Goal: Use online tool/utility

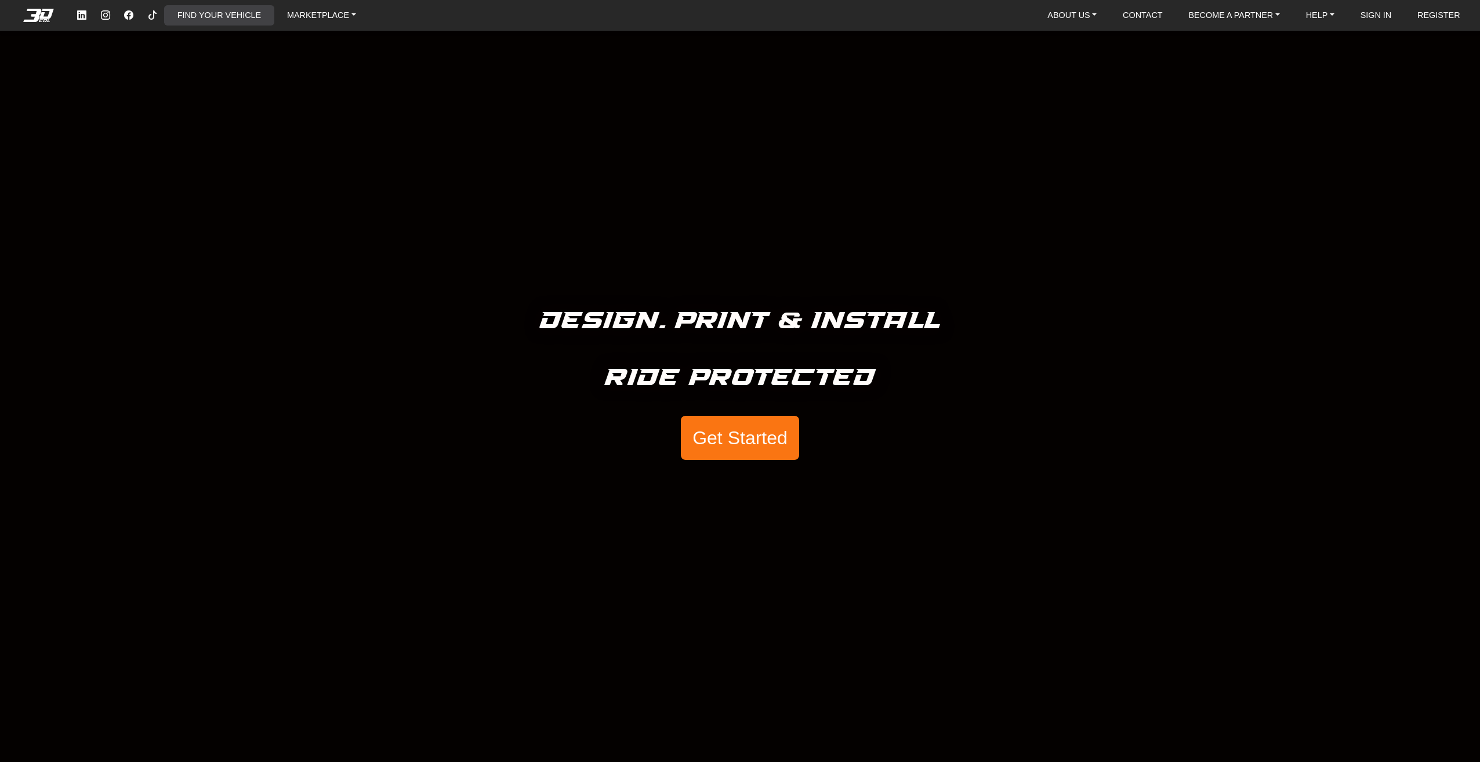
click at [249, 13] on link "FIND YOUR VEHICLE" at bounding box center [219, 15] width 93 height 20
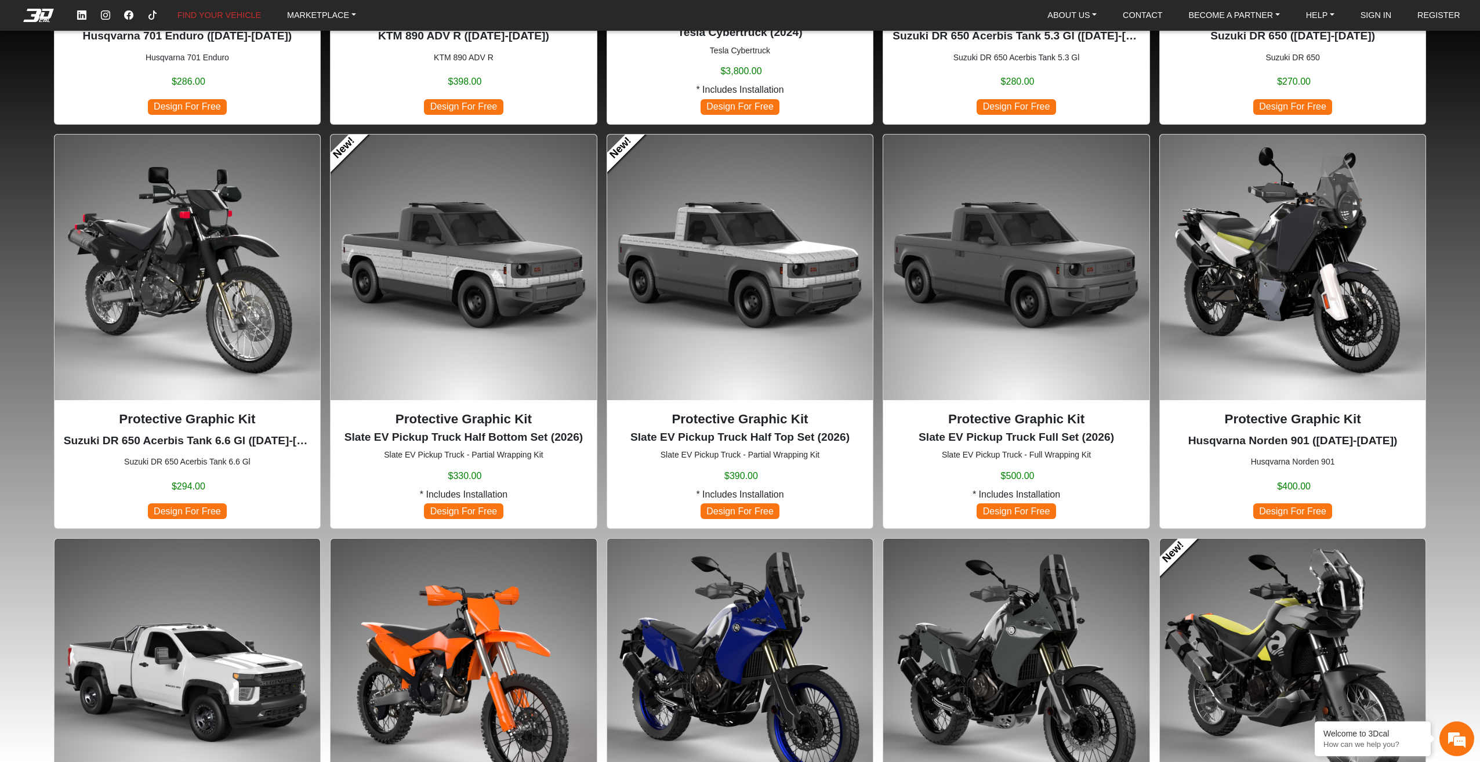
scroll to position [522, 0]
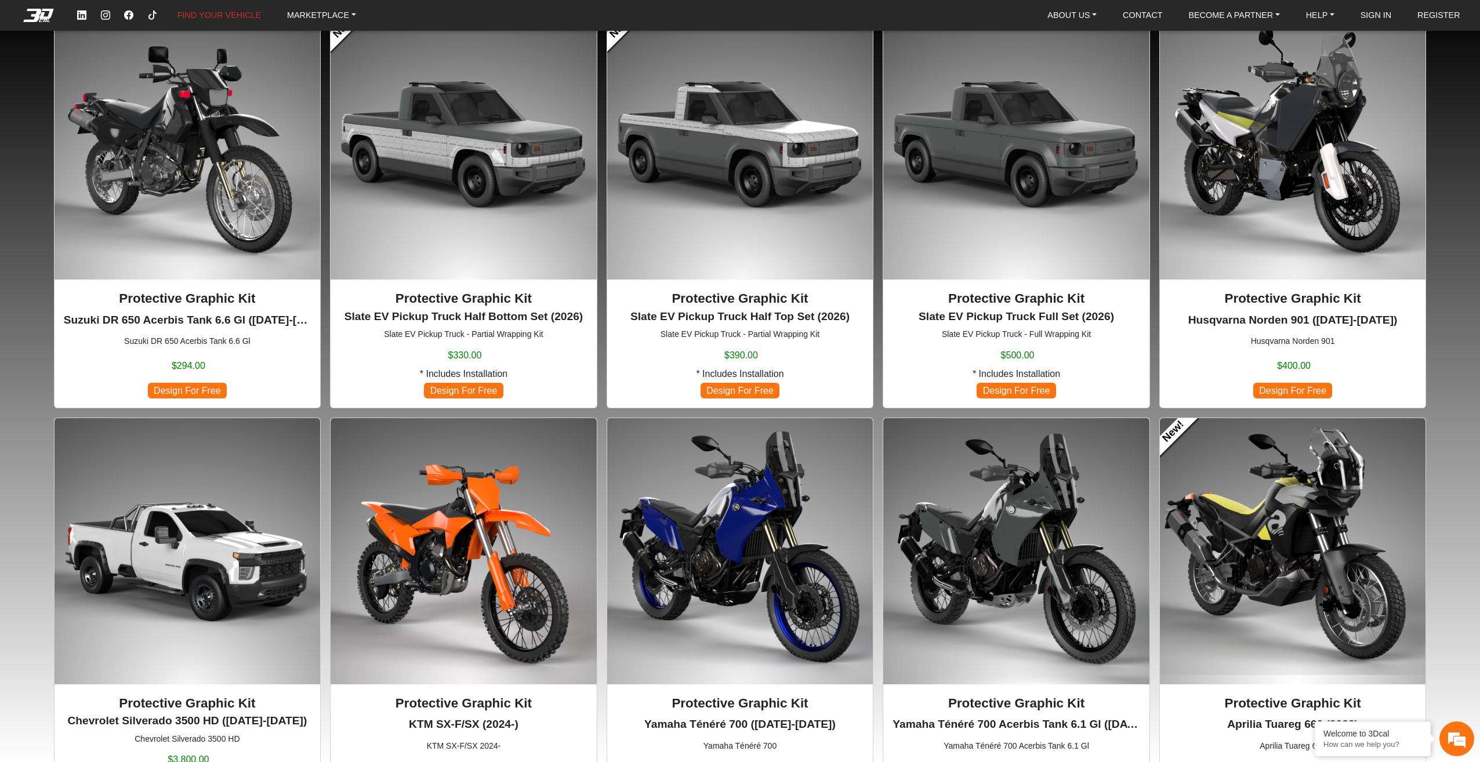
click at [1333, 480] on img at bounding box center [1293, 551] width 266 height 266
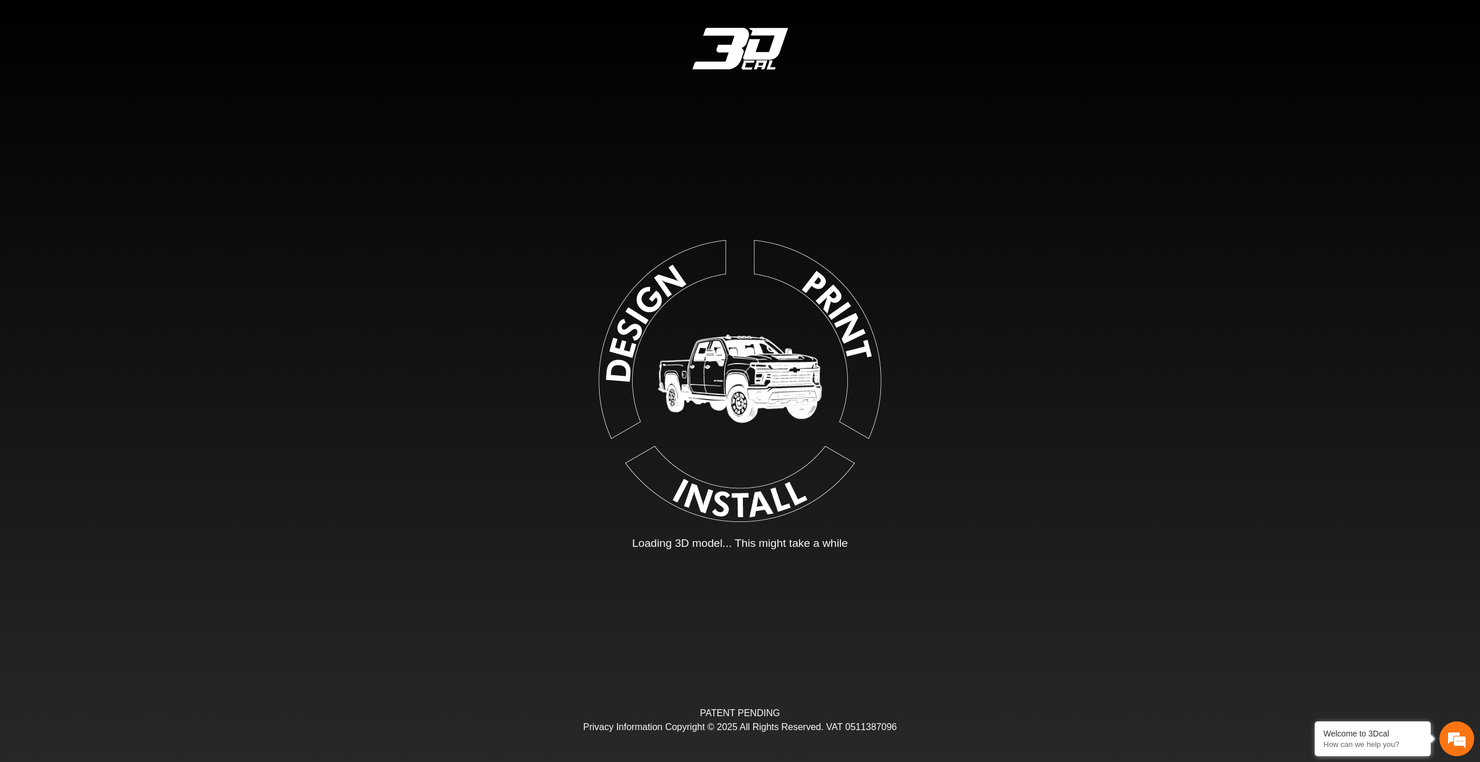
type input "*"
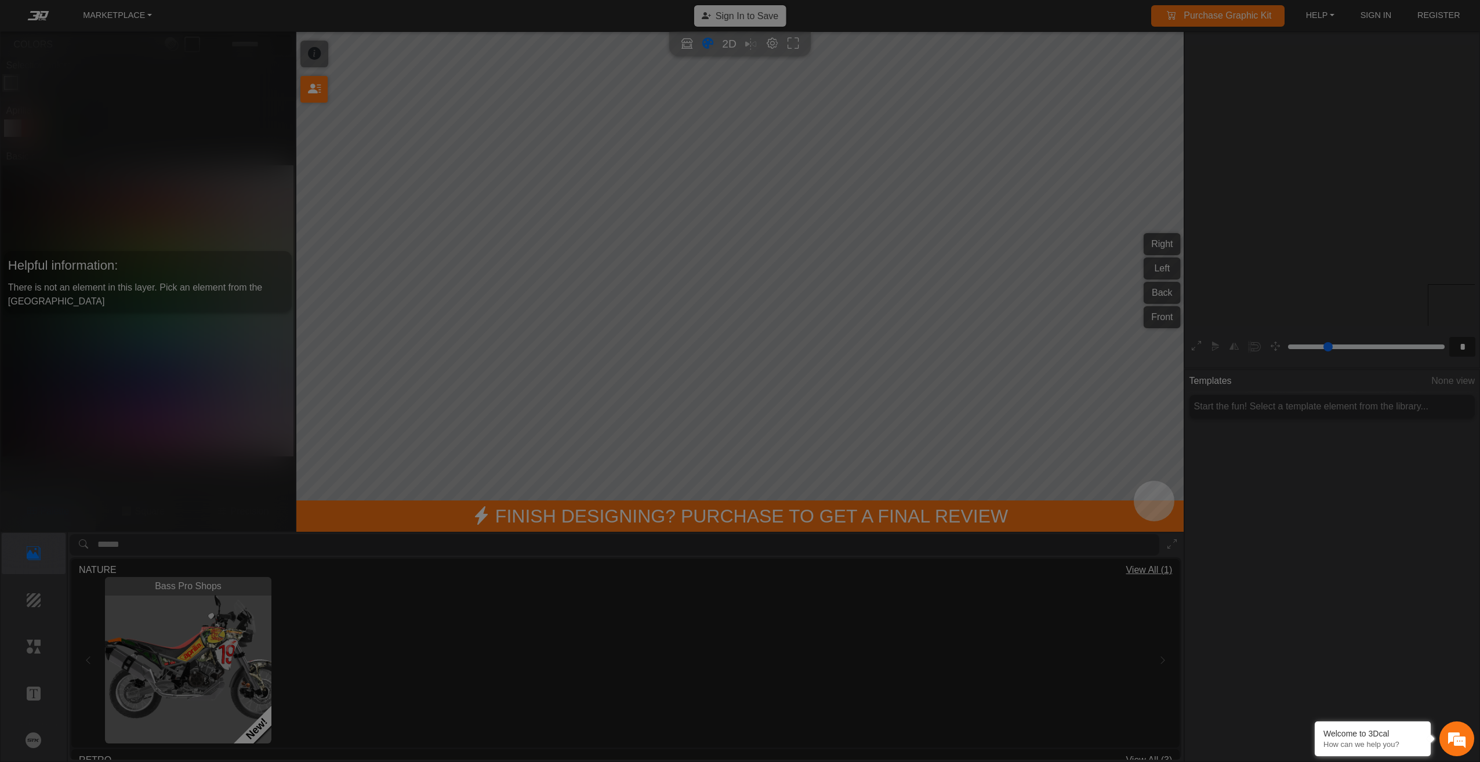
scroll to position [216, 213]
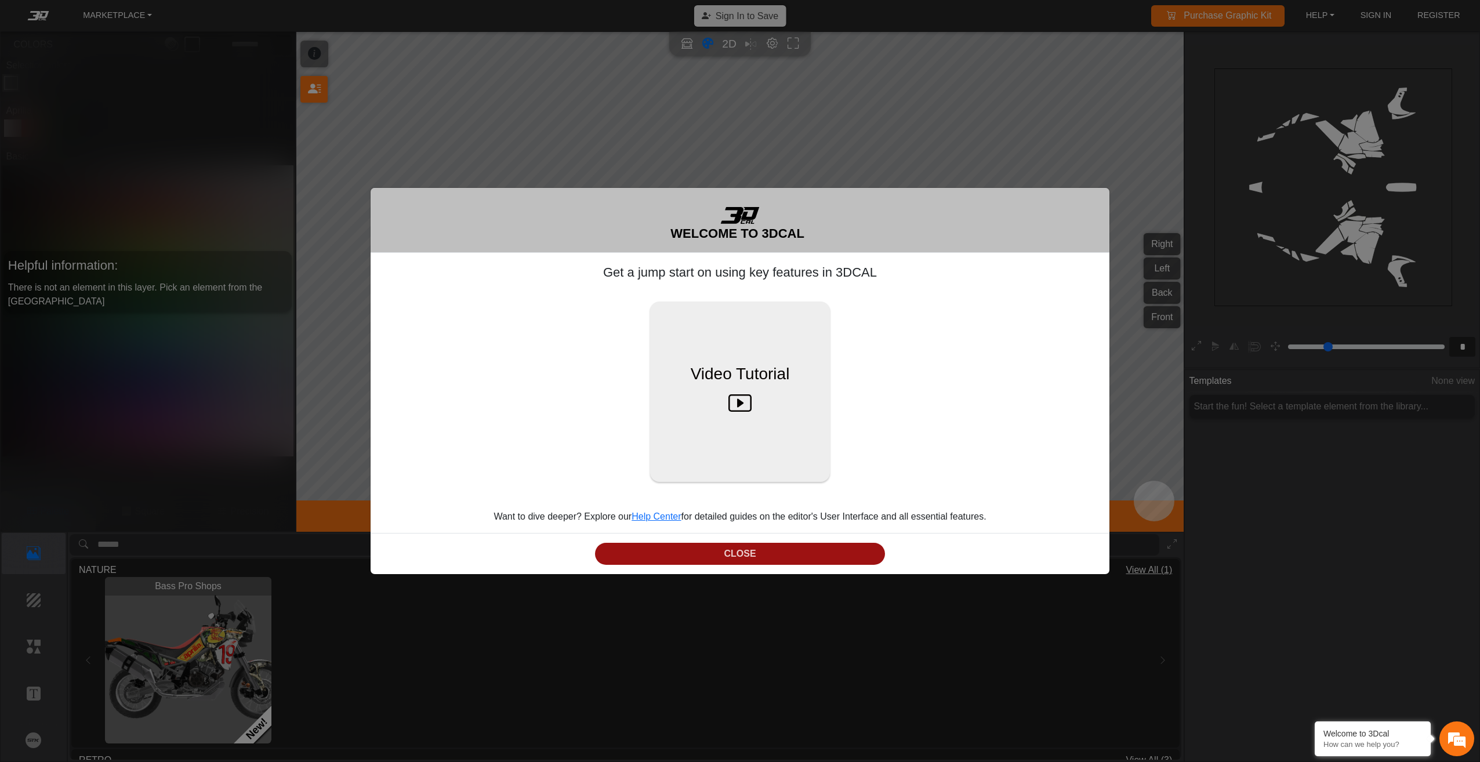
click at [790, 556] on button "CLOSE" at bounding box center [740, 554] width 290 height 23
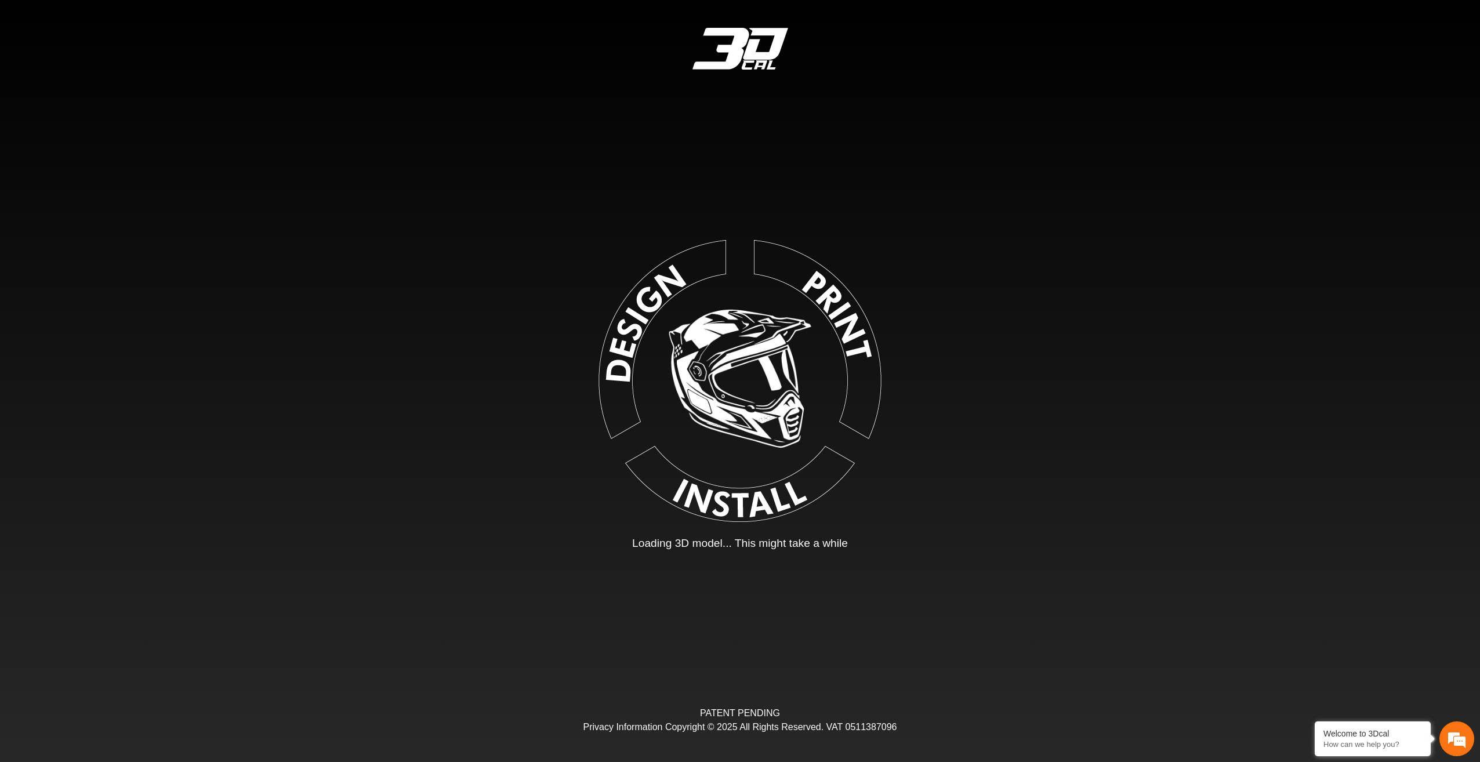
type input "*"
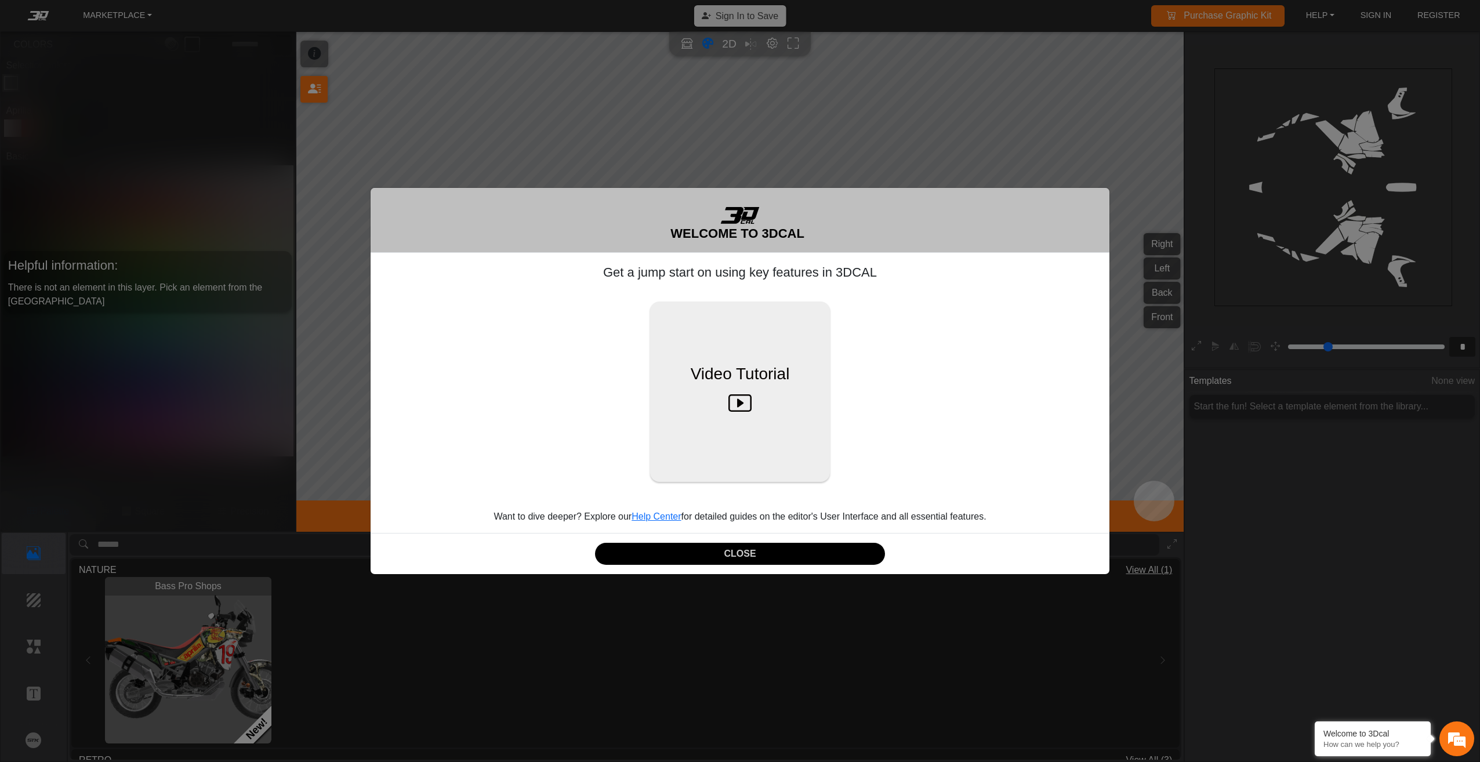
click at [1157, 248] on div "WELCOME TO 3DCAL Get a jump start on using key features in 3DCAL Video Tutorial…" at bounding box center [740, 381] width 1480 height 762
click at [820, 556] on button "CLOSE" at bounding box center [740, 554] width 290 height 23
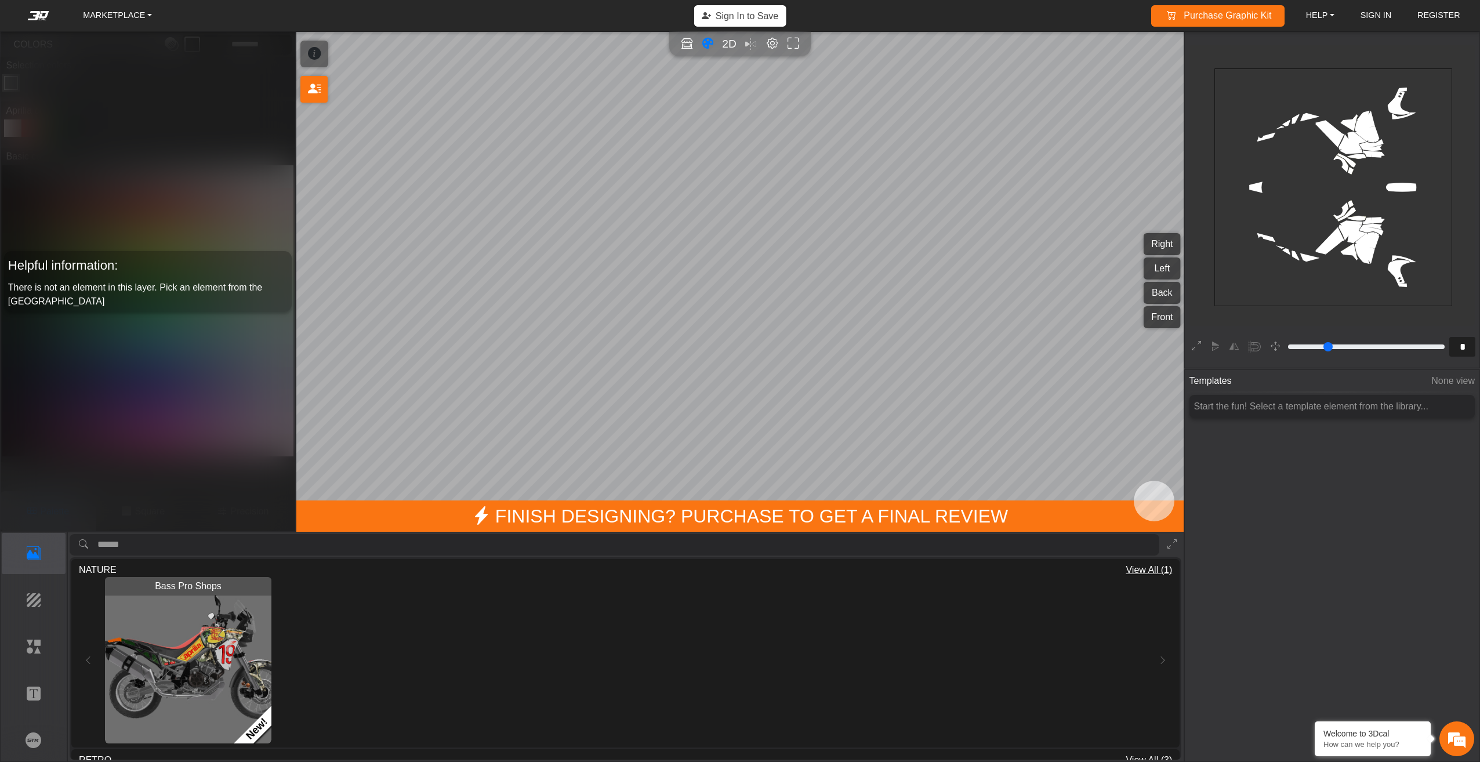
scroll to position [0, 0]
